Goal: Task Accomplishment & Management: Use online tool/utility

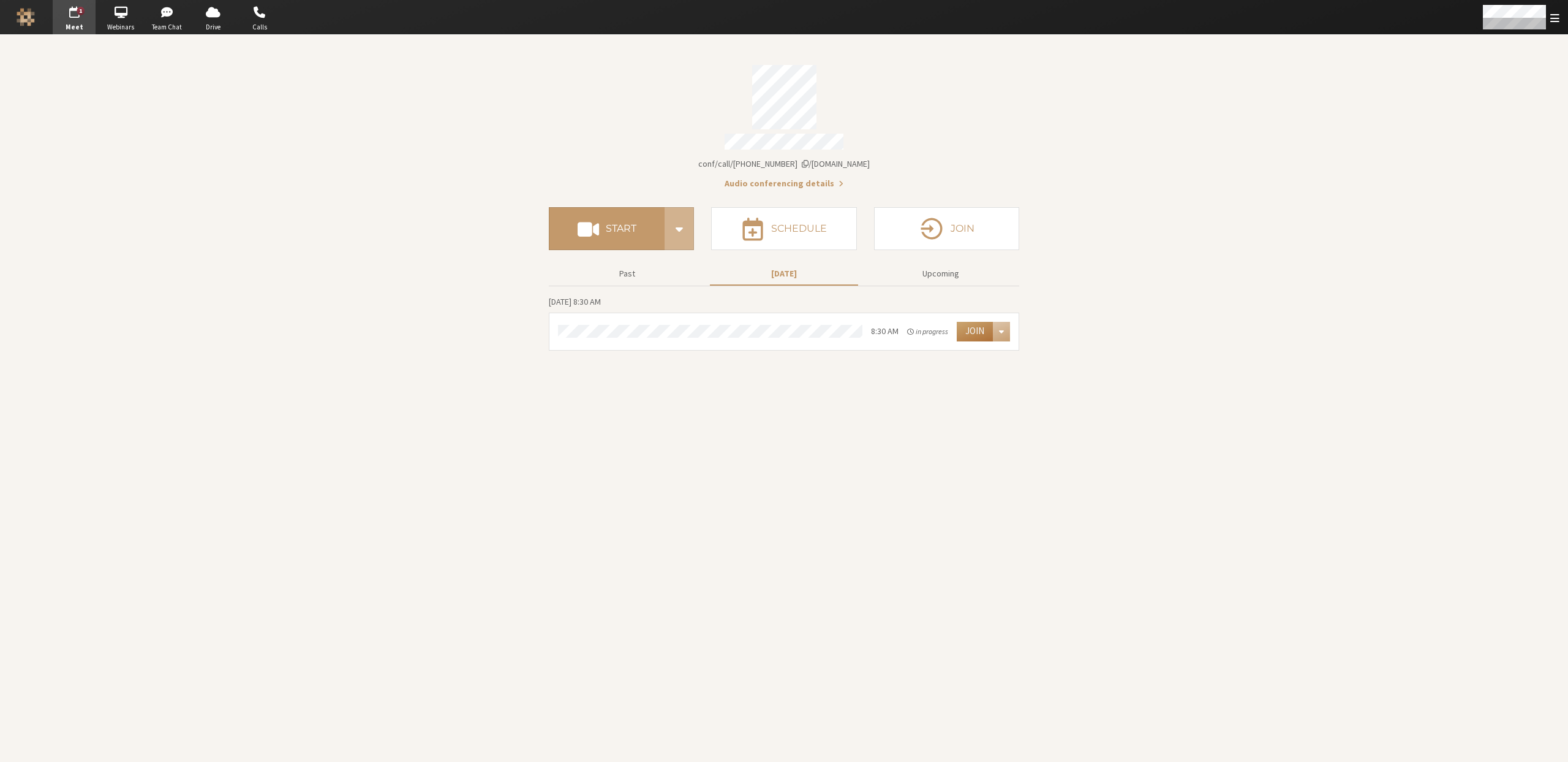
click at [978, 327] on button "Join" at bounding box center [974, 332] width 36 height 20
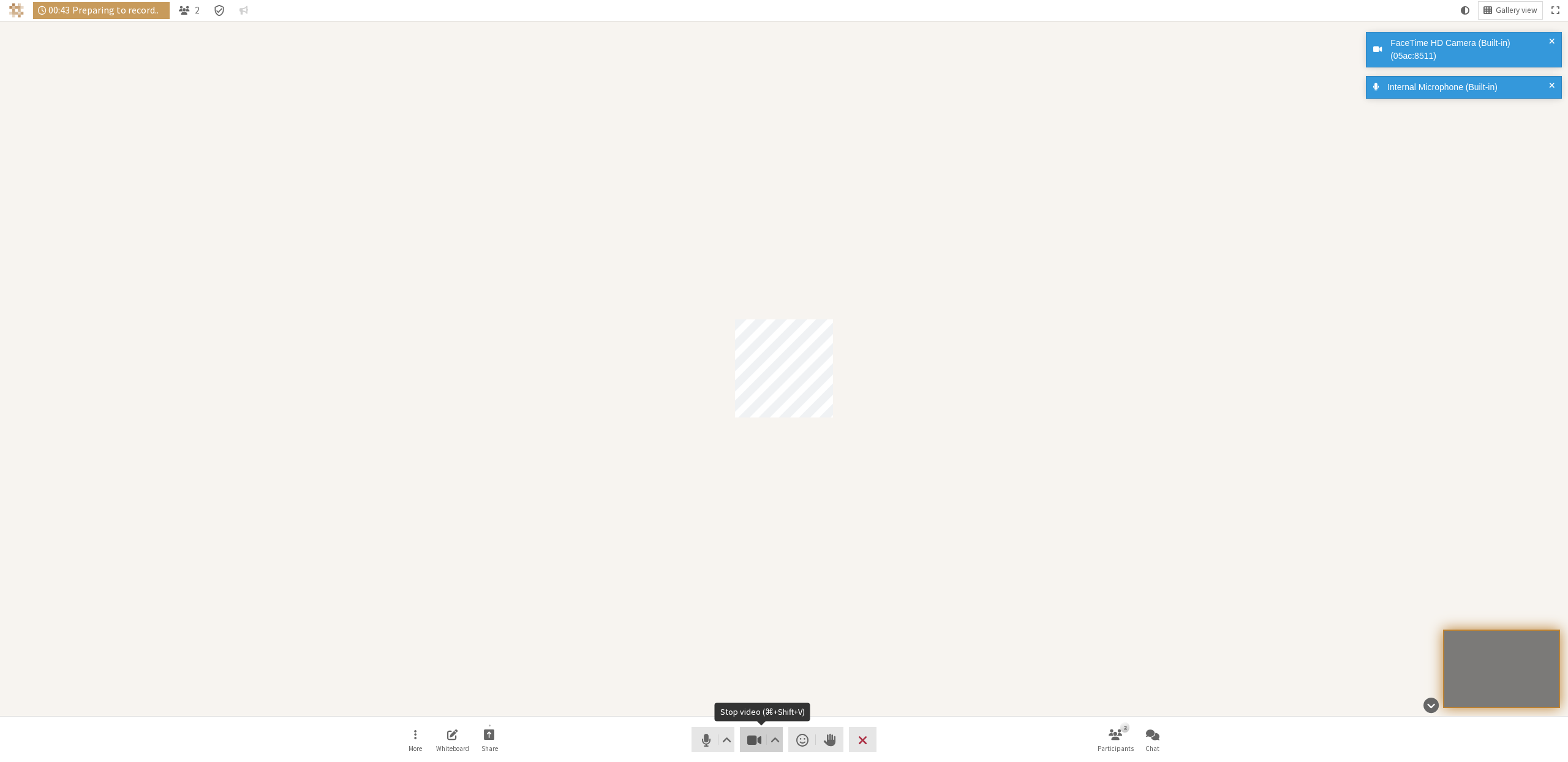
click at [753, 736] on span "Stop video (⌘+Shift+V)" at bounding box center [754, 739] width 17 height 17
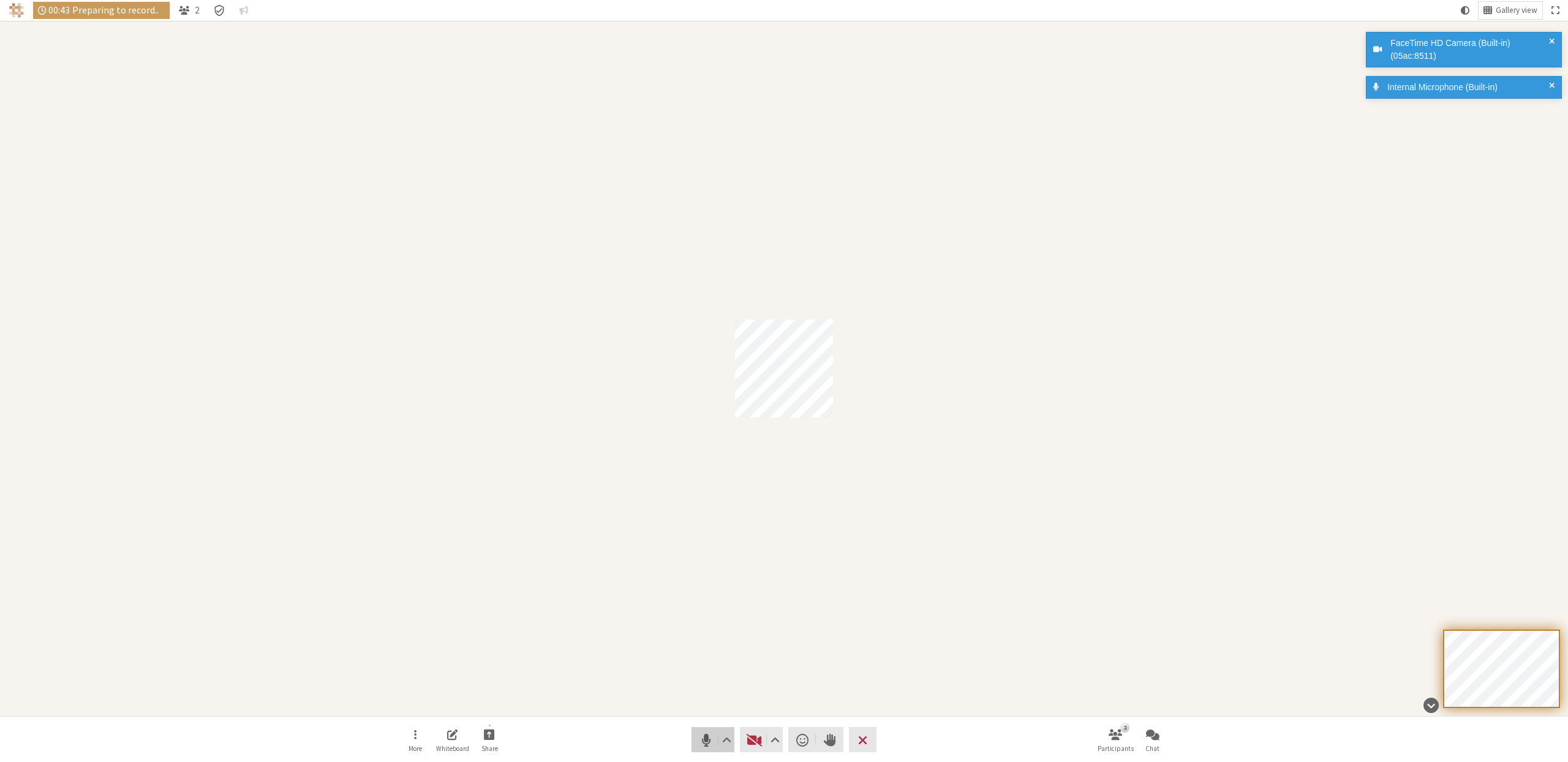
click at [691, 737] on nav "More Whiteboard Share Audio Video Send a reaction Raise hand Leave 2 Participan…" at bounding box center [784, 739] width 772 height 46
click at [696, 737] on button "Audio" at bounding box center [713, 739] width 43 height 25
